Goal: Transaction & Acquisition: Purchase product/service

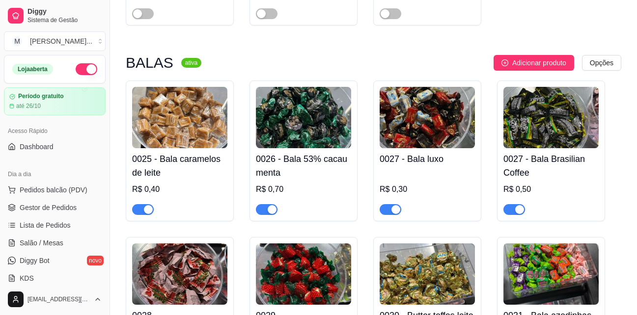
scroll to position [49, 0]
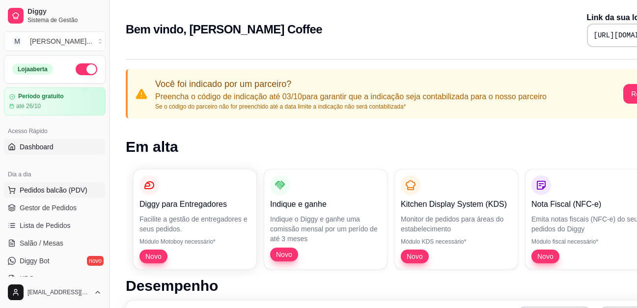
click at [51, 193] on span "Pedidos balcão (PDV)" at bounding box center [54, 190] width 68 height 10
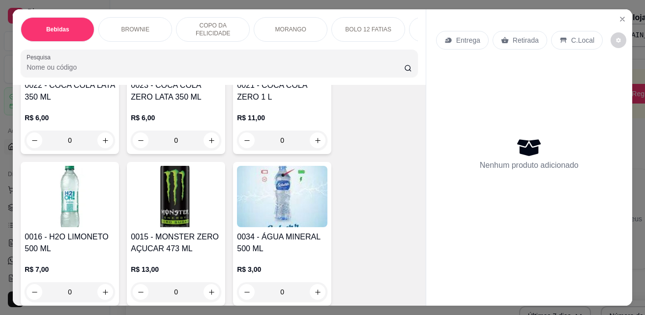
scroll to position [491, 0]
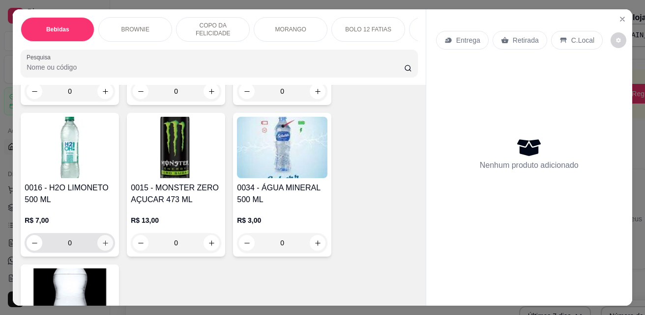
click at [106, 248] on button "increase-product-quantity" at bounding box center [105, 243] width 16 height 16
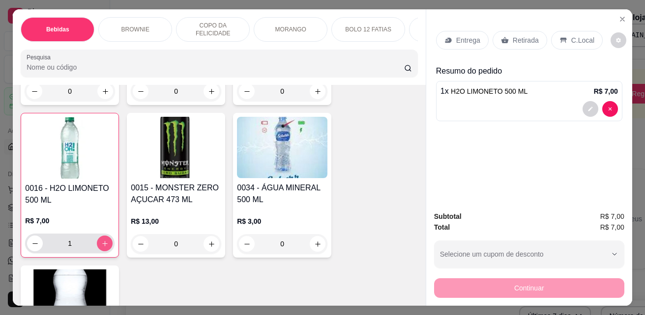
click at [106, 248] on button "increase-product-quantity" at bounding box center [105, 244] width 16 height 16
type input "2"
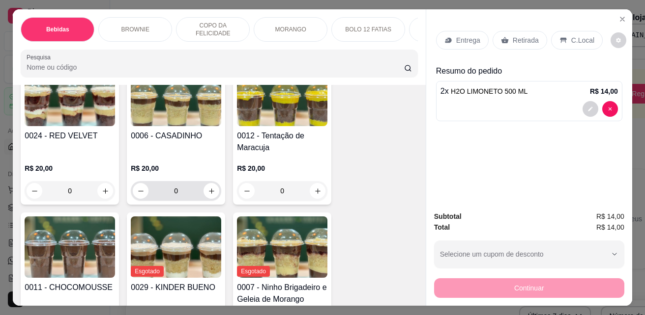
scroll to position [1032, 0]
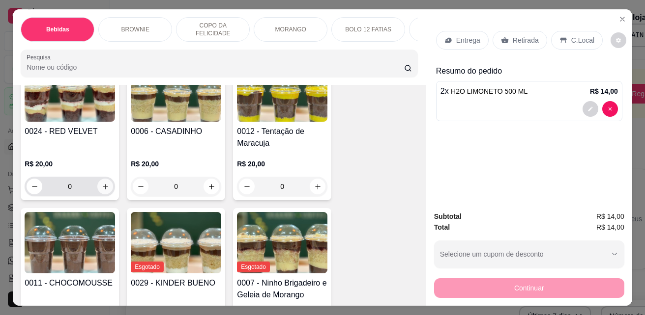
click at [104, 191] on icon "increase-product-quantity" at bounding box center [105, 186] width 7 height 7
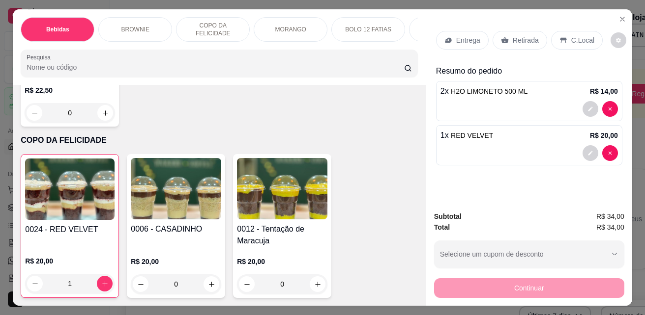
scroll to position [983, 0]
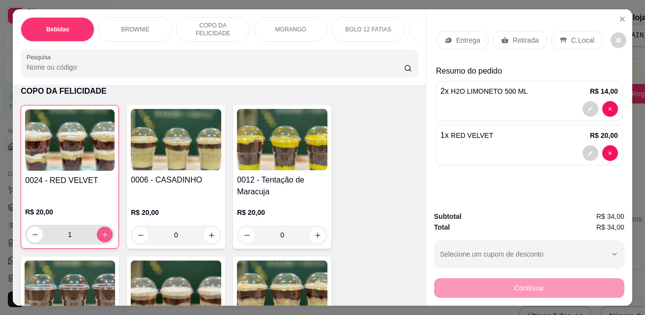
click at [103, 236] on icon "increase-product-quantity" at bounding box center [104, 234] width 7 height 7
type input "2"
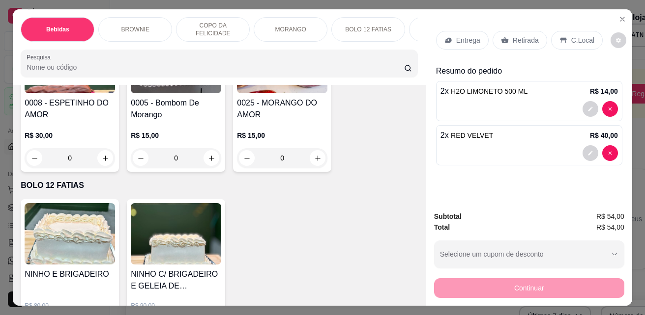
scroll to position [1475, 0]
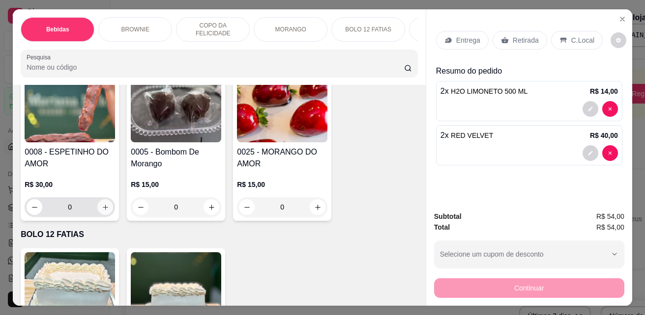
click at [102, 211] on icon "increase-product-quantity" at bounding box center [105, 207] width 7 height 7
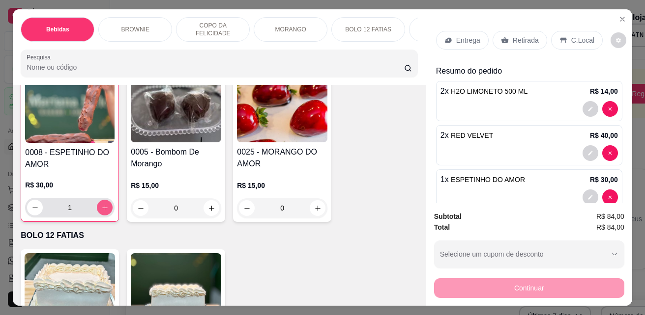
scroll to position [1475, 0]
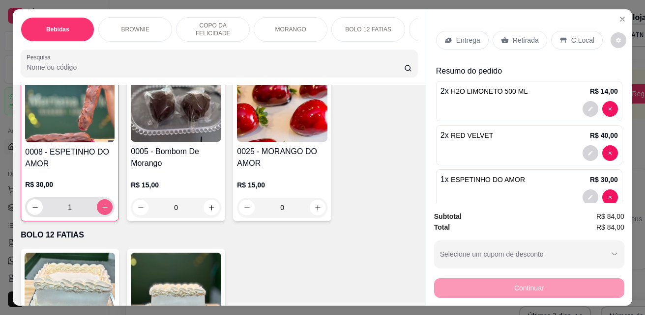
click at [102, 211] on icon "increase-product-quantity" at bounding box center [104, 207] width 7 height 7
type input "2"
click at [314, 211] on icon "increase-product-quantity" at bounding box center [317, 207] width 7 height 7
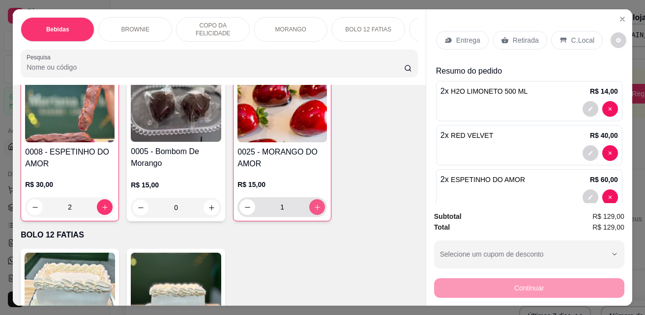
click at [309, 211] on button "increase-product-quantity" at bounding box center [317, 208] width 16 height 16
type input "4"
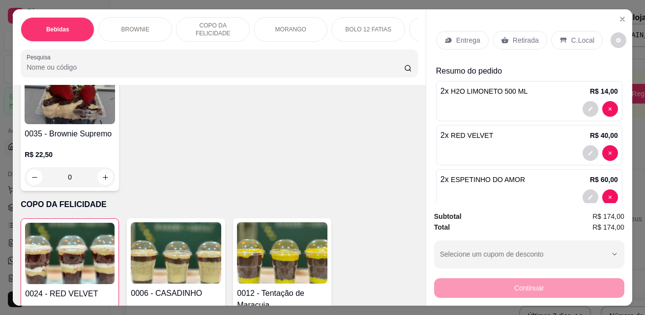
scroll to position [821, 0]
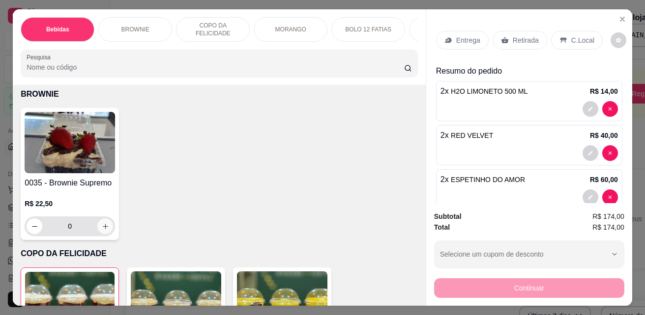
click at [102, 230] on icon "increase-product-quantity" at bounding box center [105, 226] width 7 height 7
type input "1"
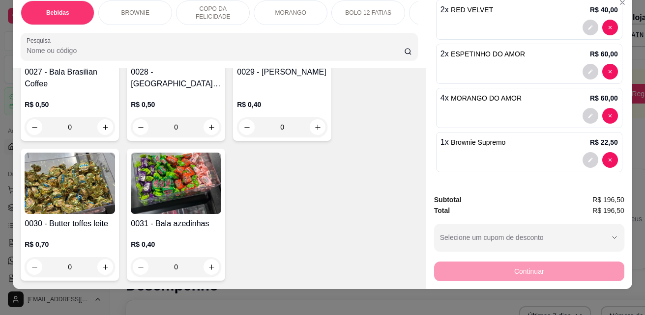
scroll to position [26, 0]
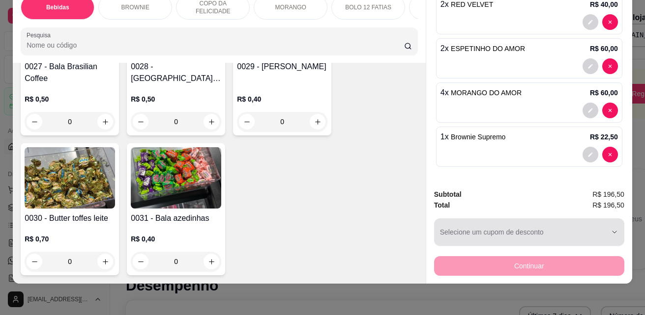
click at [576, 229] on div "button" at bounding box center [523, 233] width 167 height 20
click at [495, 230] on div "button" at bounding box center [523, 233] width 167 height 20
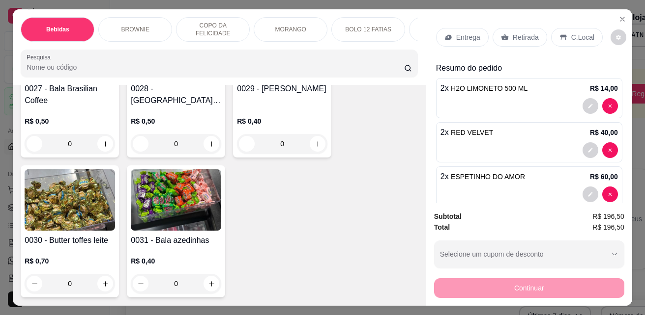
scroll to position [0, 0]
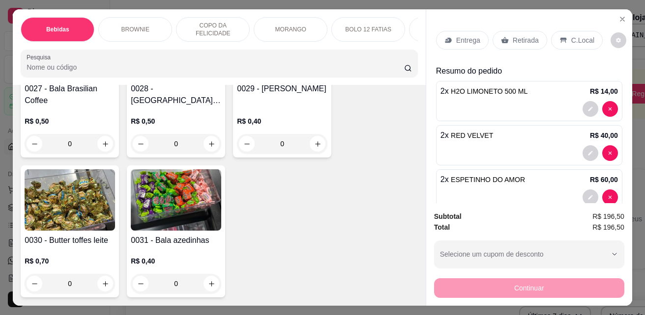
click at [513, 40] on p "Retirada" at bounding box center [526, 40] width 26 height 10
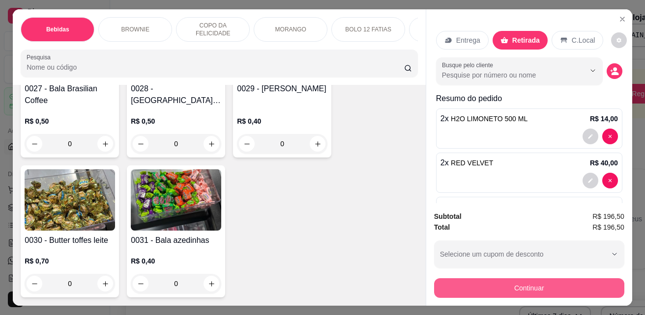
click at [547, 284] on button "Continuar" at bounding box center [529, 289] width 190 height 20
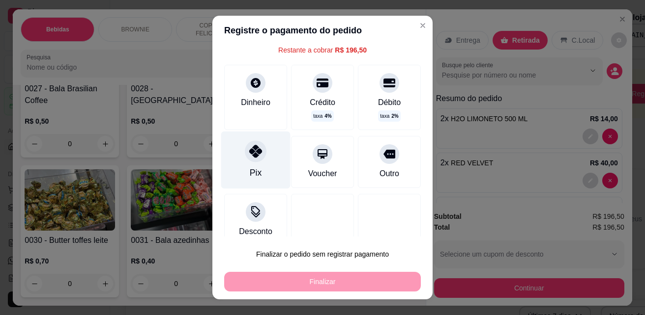
scroll to position [53, 0]
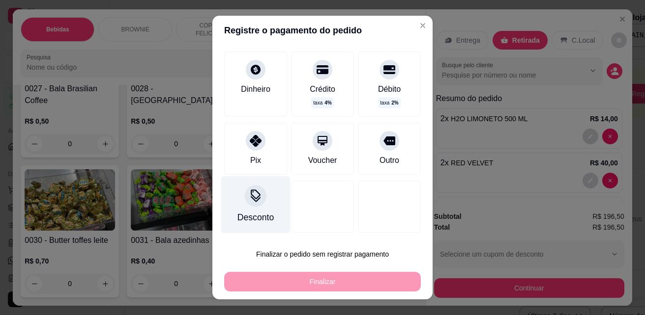
click at [258, 201] on div at bounding box center [256, 197] width 22 height 22
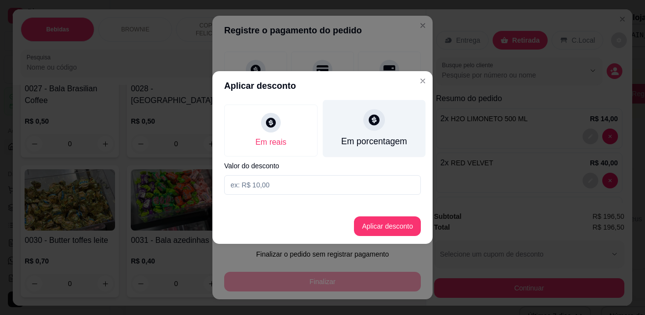
click at [369, 140] on div "Em porcentagem" at bounding box center [374, 141] width 66 height 13
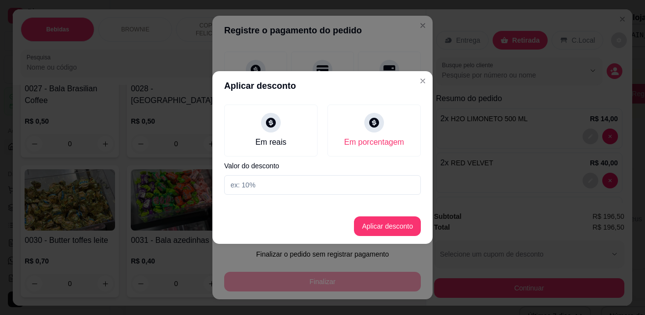
click at [319, 188] on input at bounding box center [322, 185] width 197 height 20
type input "15%"
click at [392, 230] on button "Aplicar desconto" at bounding box center [387, 226] width 64 height 19
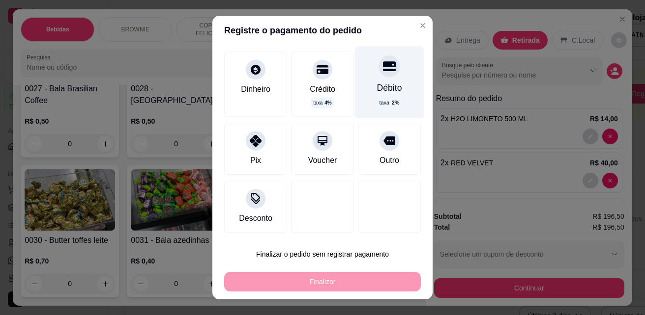
click at [377, 91] on div "Débito" at bounding box center [389, 88] width 25 height 13
type input "R$ 0,00"
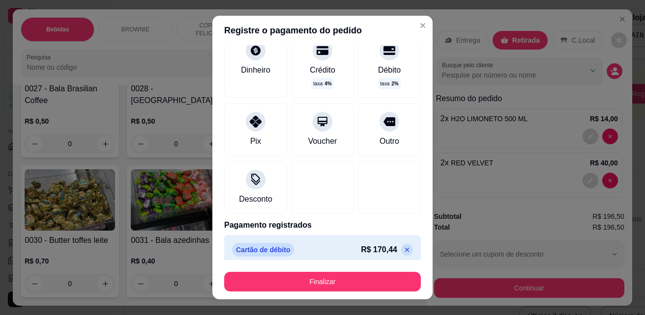
scroll to position [80, 0]
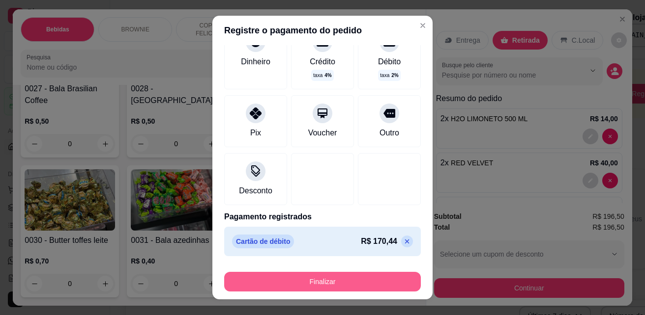
click at [354, 279] on button "Finalizar" at bounding box center [322, 282] width 197 height 20
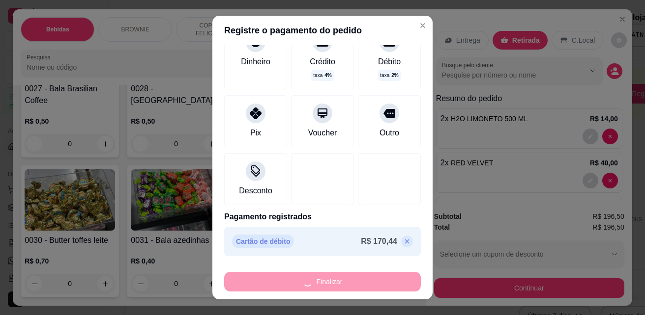
type input "0"
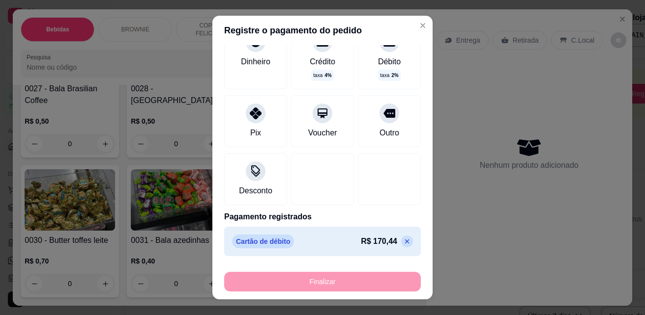
type input "-R$ 196,50"
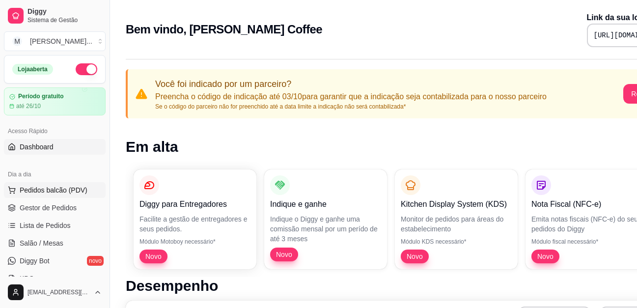
click at [64, 191] on span "Pedidos balcão (PDV)" at bounding box center [54, 190] width 68 height 10
click at [62, 206] on img at bounding box center [65, 184] width 92 height 62
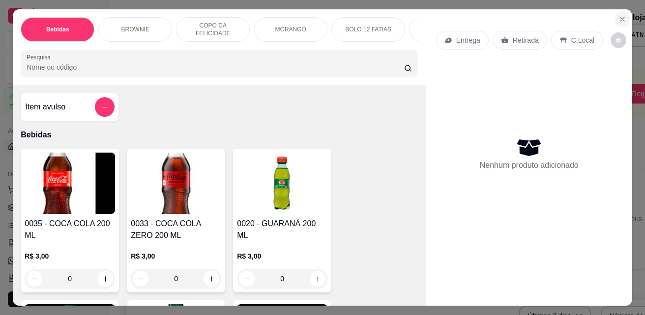
click at [619, 15] on icon "Close" at bounding box center [622, 19] width 8 height 8
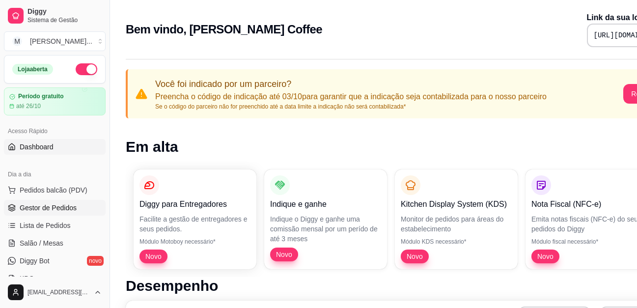
click at [59, 209] on span "Gestor de Pedidos" at bounding box center [48, 208] width 57 height 10
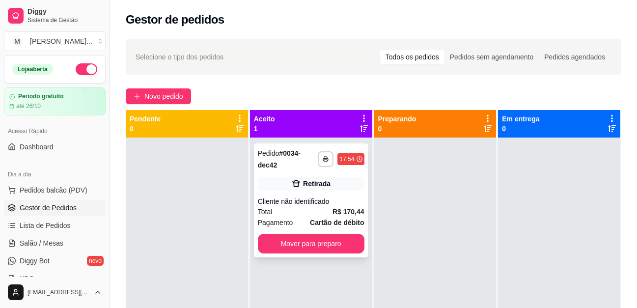
click at [308, 201] on div "Cliente não identificado" at bounding box center [311, 202] width 107 height 10
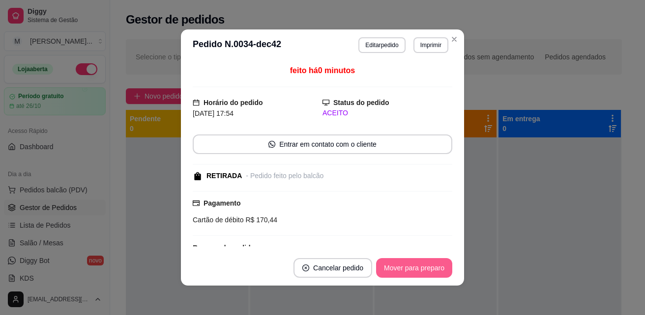
click at [413, 272] on button "Mover para preparo" at bounding box center [414, 268] width 76 height 20
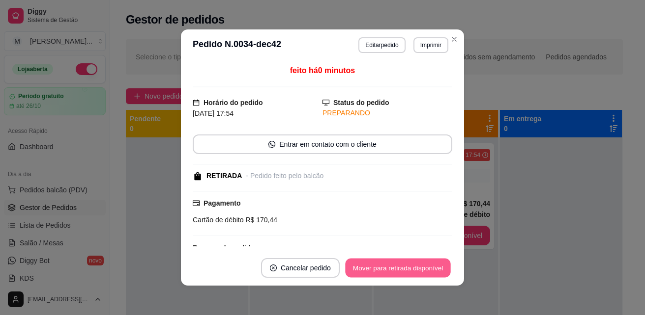
click at [415, 259] on button "Mover para retirada disponível" at bounding box center [397, 268] width 105 height 19
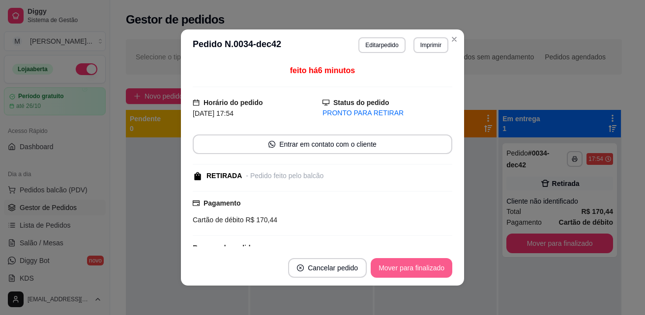
click at [420, 265] on button "Mover para finalizado" at bounding box center [412, 268] width 82 height 20
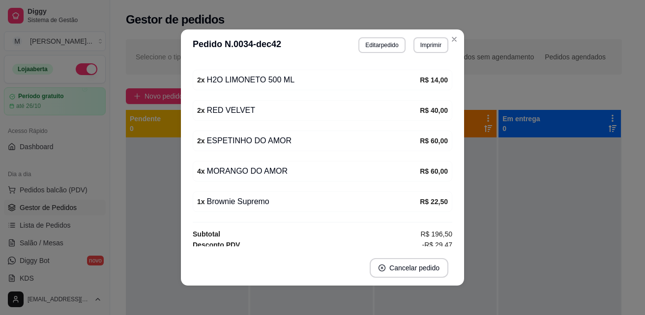
scroll to position [163, 0]
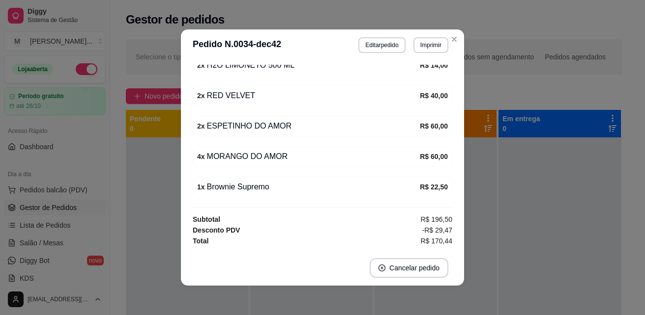
click at [429, 231] on span "-R$ 29,47" at bounding box center [437, 230] width 30 height 11
click at [428, 230] on span "-R$ 29,47" at bounding box center [437, 230] width 30 height 11
click at [435, 44] on button "Imprimir" at bounding box center [431, 44] width 34 height 15
click at [450, 36] on icon "Close" at bounding box center [454, 39] width 8 height 8
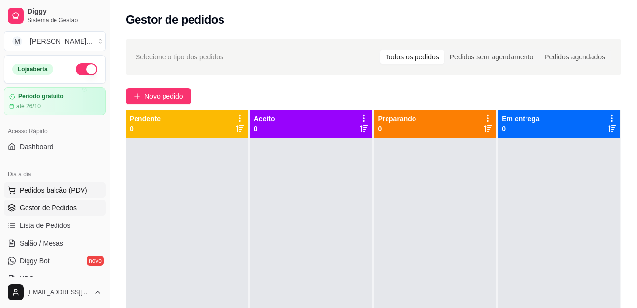
click at [73, 183] on button "Pedidos balcão (PDV)" at bounding box center [55, 190] width 102 height 16
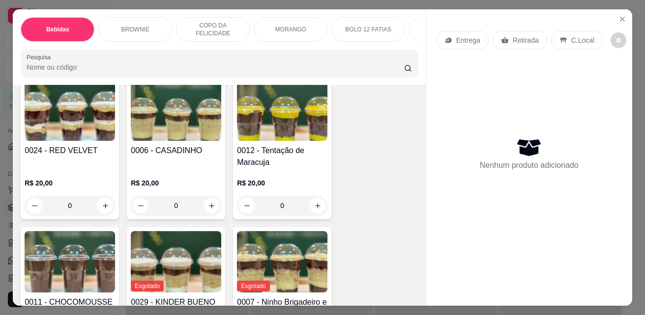
scroll to position [1032, 0]
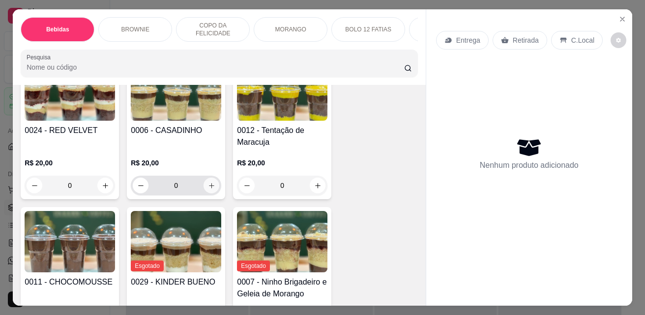
click at [208, 186] on icon "increase-product-quantity" at bounding box center [211, 185] width 7 height 7
type input "1"
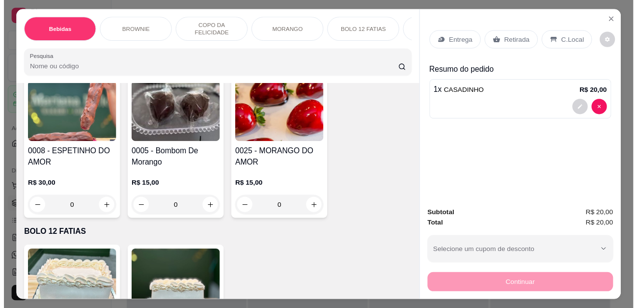
scroll to position [1474, 0]
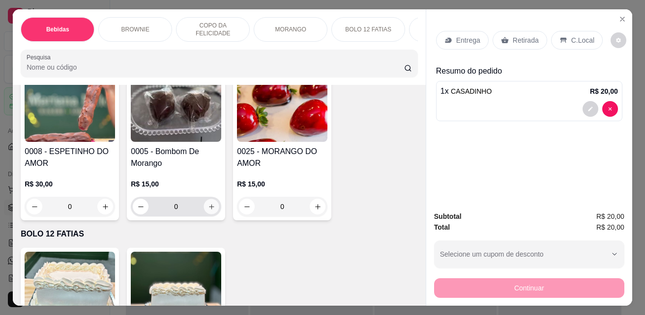
click at [205, 206] on button "increase-product-quantity" at bounding box center [211, 207] width 15 height 15
type input "1"
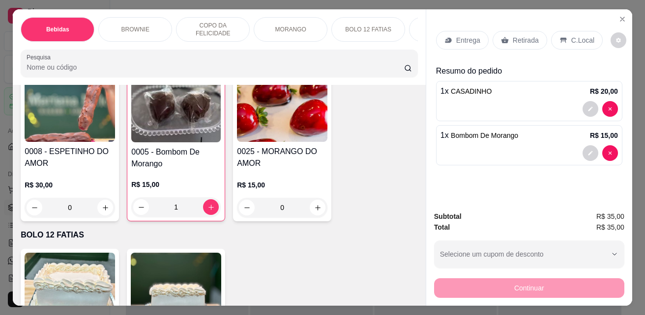
click at [516, 35] on p "Retirada" at bounding box center [526, 40] width 26 height 10
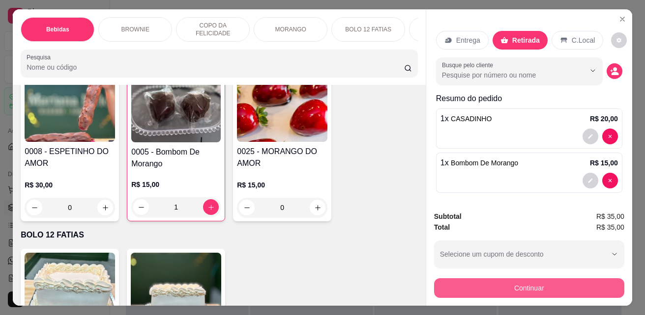
click at [501, 280] on button "Continuar" at bounding box center [529, 289] width 190 height 20
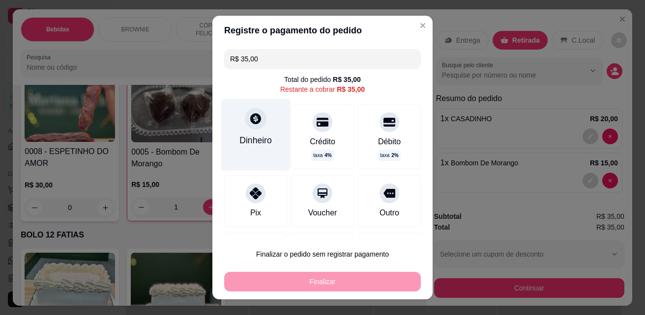
click at [253, 149] on div "Dinheiro" at bounding box center [255, 135] width 69 height 72
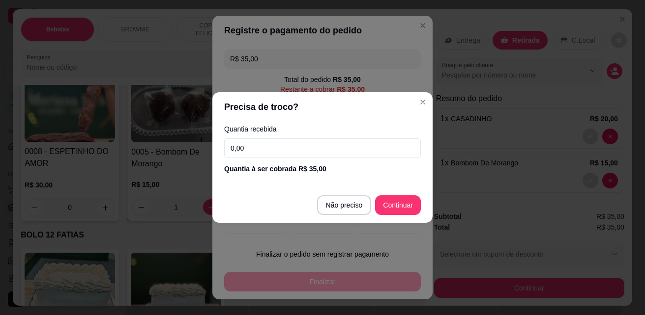
click at [276, 150] on input "0,00" at bounding box center [322, 149] width 197 height 20
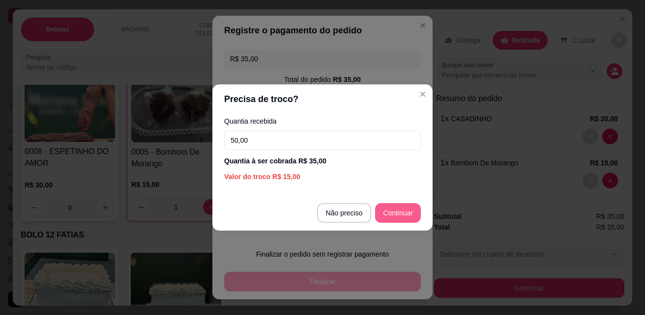
type input "50,00"
type input "R$ 0,00"
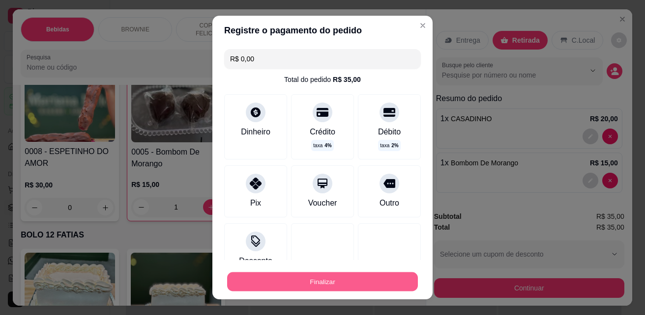
click at [354, 275] on button "Finalizar" at bounding box center [322, 282] width 191 height 19
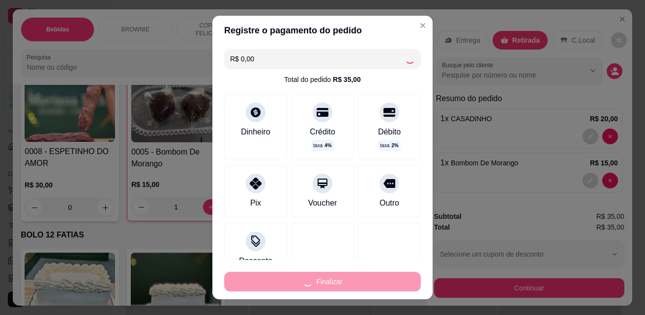
type input "0"
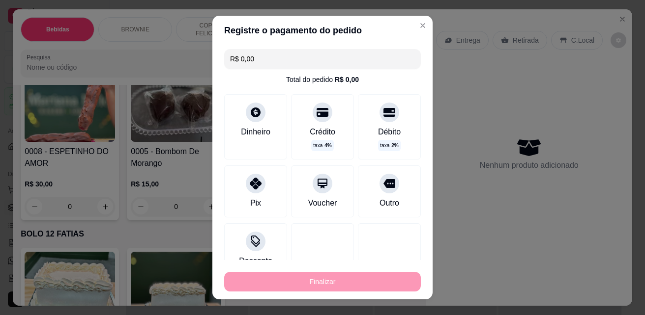
type input "-R$ 35,00"
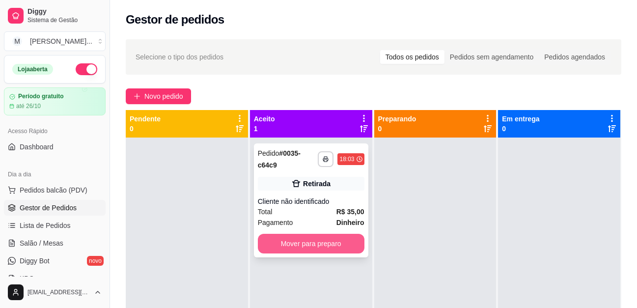
click at [328, 245] on button "Mover para preparo" at bounding box center [311, 244] width 107 height 20
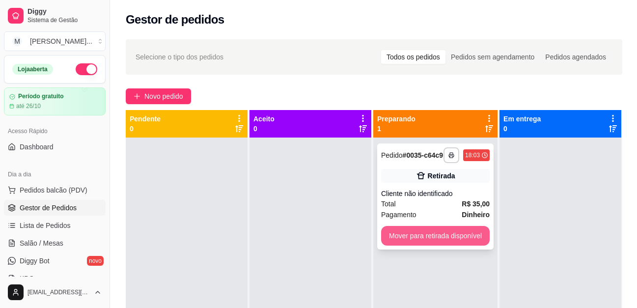
click at [398, 239] on button "Mover para retirada disponível" at bounding box center [435, 236] width 109 height 20
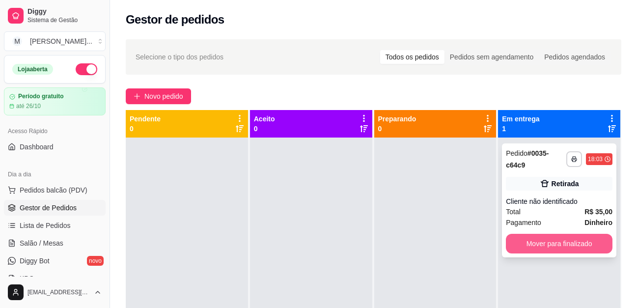
click at [520, 239] on button "Mover para finalizado" at bounding box center [559, 244] width 107 height 20
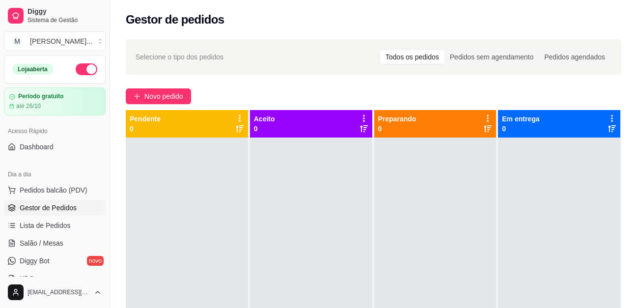
click at [596, 195] on div at bounding box center [559, 292] width 122 height 308
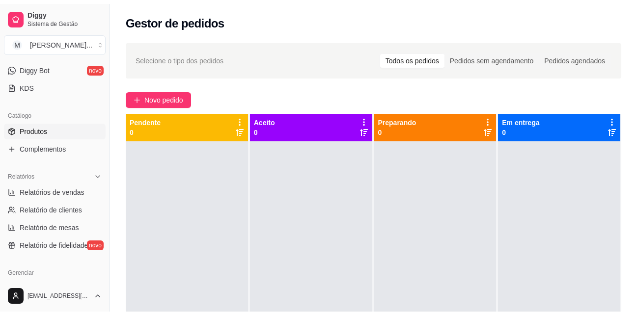
scroll to position [197, 0]
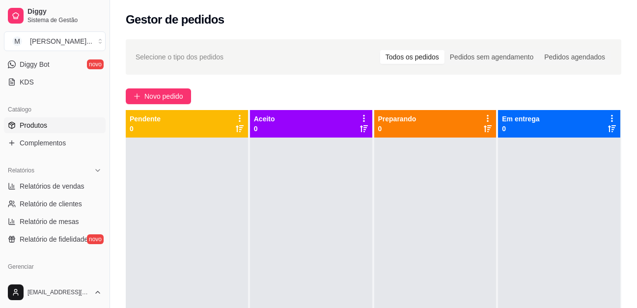
click at [62, 129] on link "Produtos" at bounding box center [55, 125] width 102 height 16
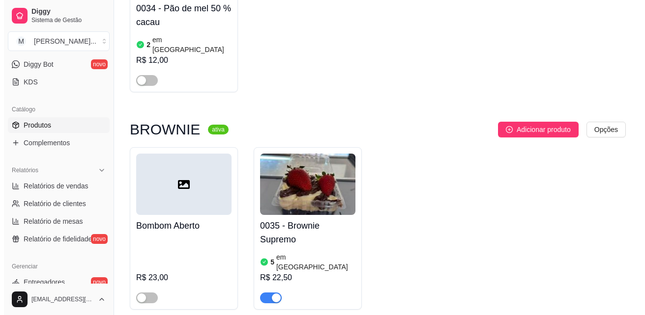
scroll to position [983, 0]
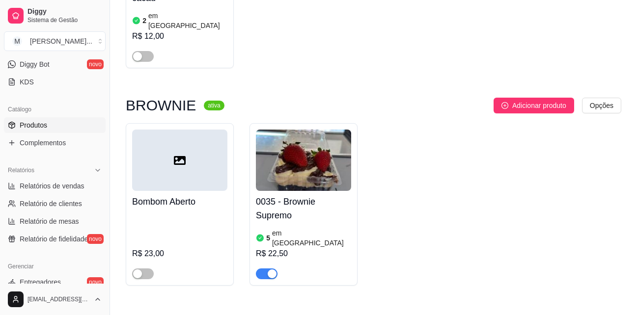
click at [305, 131] on img at bounding box center [303, 160] width 95 height 61
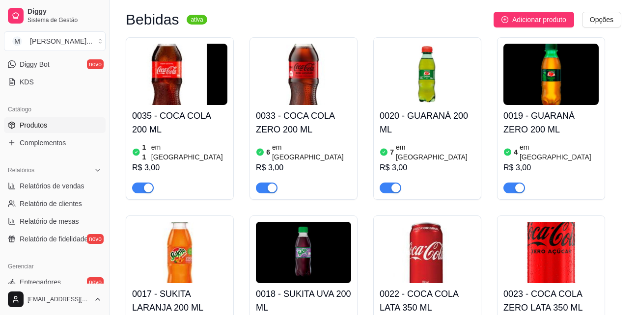
scroll to position [0, 0]
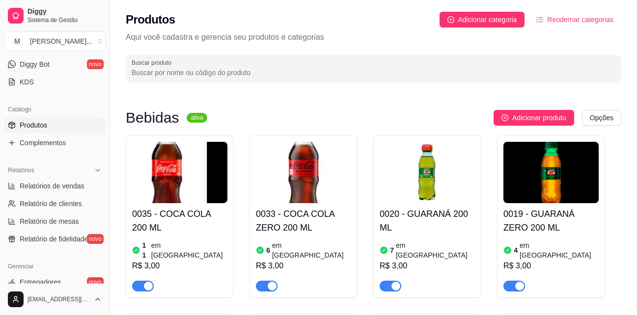
click at [574, 49] on div "Produtos Adicionar categoria Reodernar categorias Aqui você cadastra e gerencia…" at bounding box center [373, 44] width 527 height 88
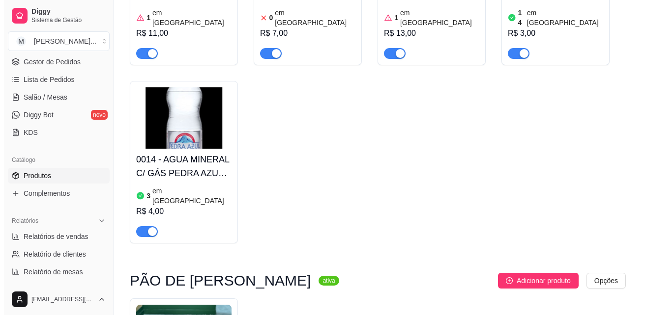
scroll to position [49, 0]
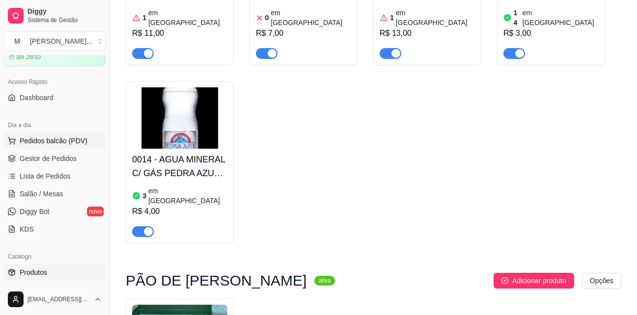
click at [54, 139] on span "Pedidos balcão (PDV)" at bounding box center [54, 141] width 68 height 10
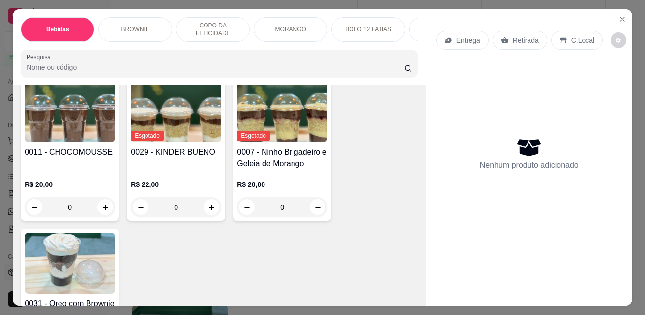
scroll to position [1229, 0]
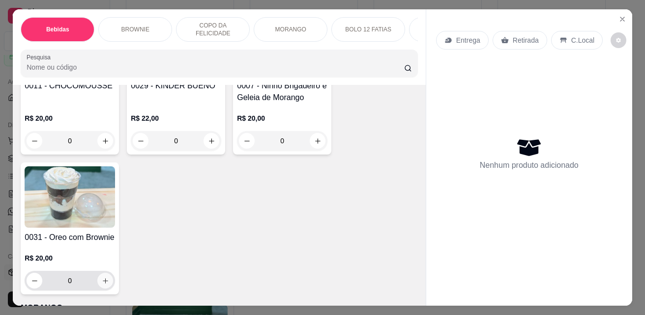
click at [103, 282] on icon "increase-product-quantity" at bounding box center [105, 281] width 7 height 7
type input "1"
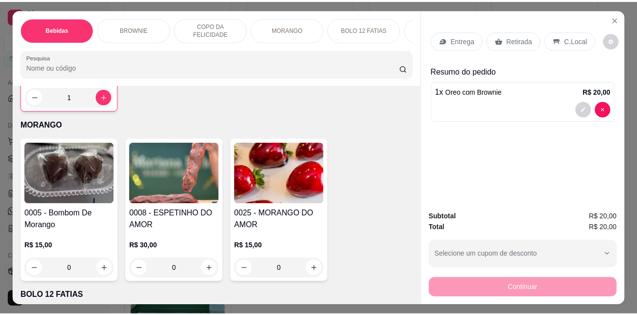
scroll to position [1474, 0]
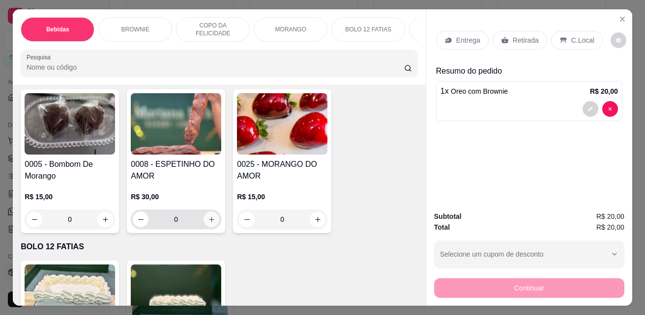
click at [214, 212] on button "increase-product-quantity" at bounding box center [211, 220] width 16 height 16
type input "1"
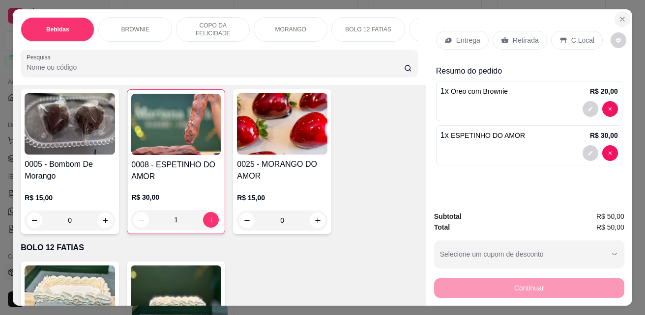
click at [621, 19] on icon "Close" at bounding box center [622, 19] width 8 height 8
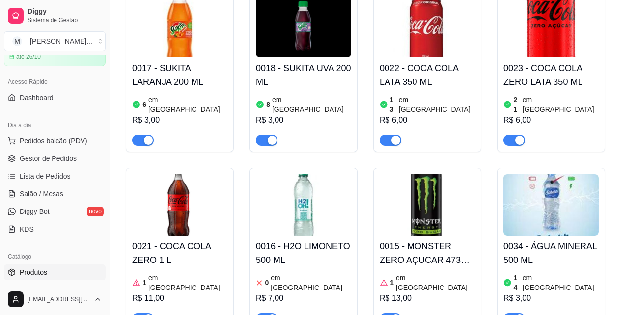
scroll to position [295, 0]
